Goal: Information Seeking & Learning: Learn about a topic

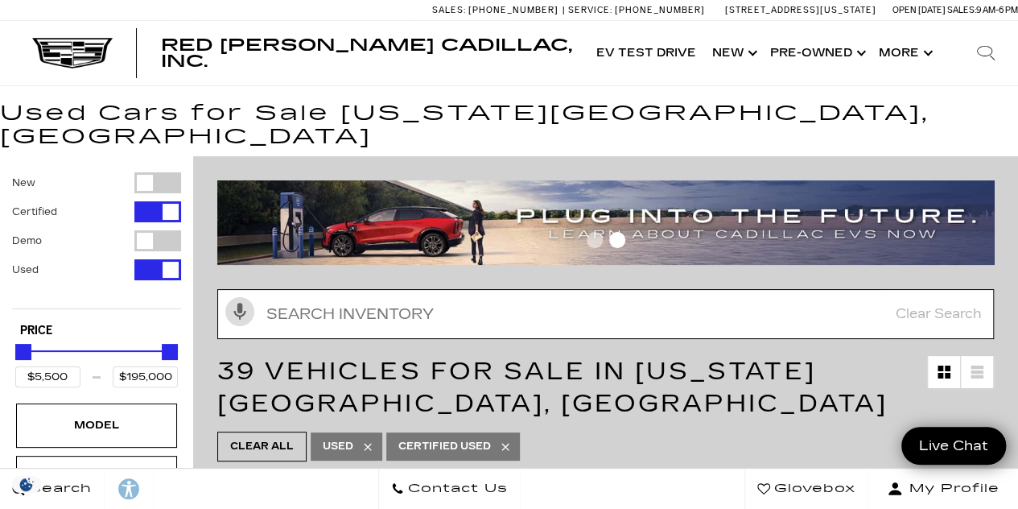
click at [330, 290] on input "text" at bounding box center [605, 314] width 777 height 50
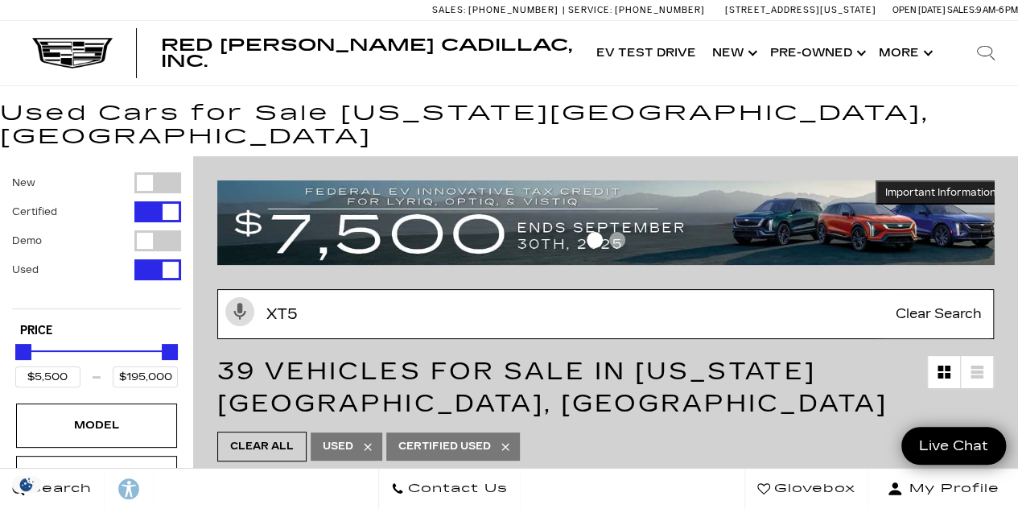
type input "XT5"
type input "$29,189"
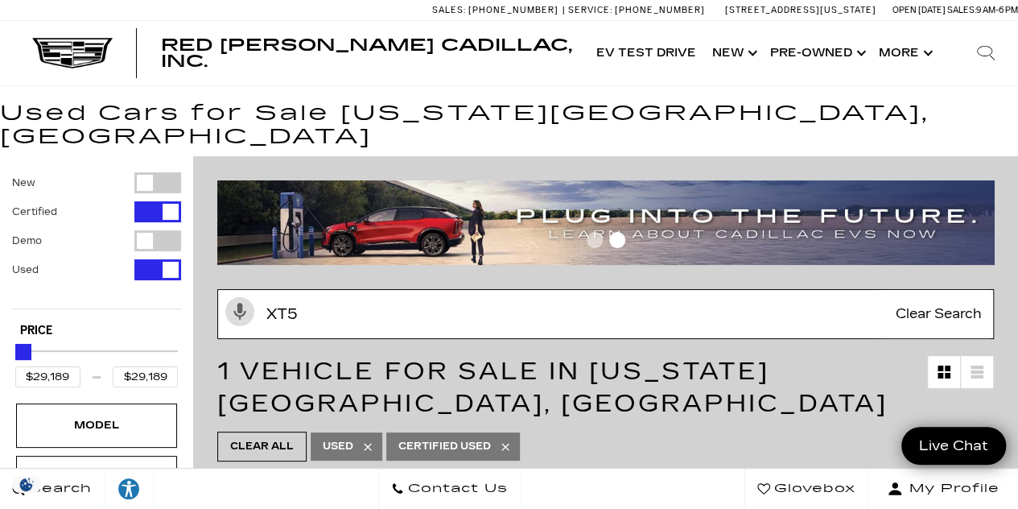
click at [303, 290] on input "XT5" at bounding box center [605, 314] width 777 height 50
type input "X"
type input "$5,500"
type input "$195,000"
